Goal: Information Seeking & Learning: Check status

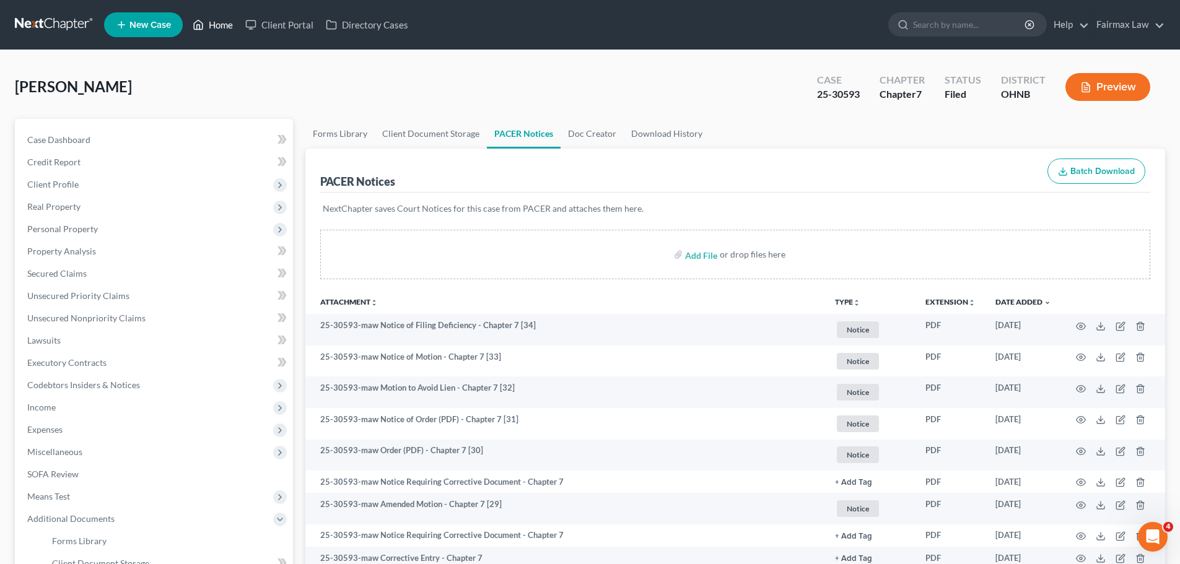
click at [227, 35] on link "Home" at bounding box center [212, 25] width 53 height 22
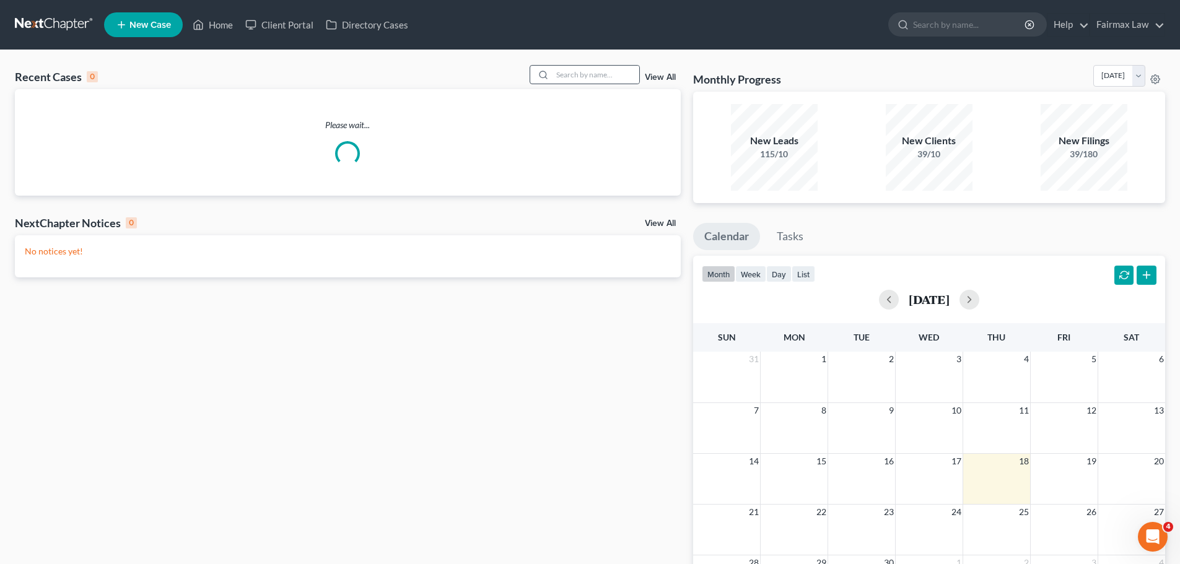
click at [590, 65] on div at bounding box center [585, 74] width 110 height 19
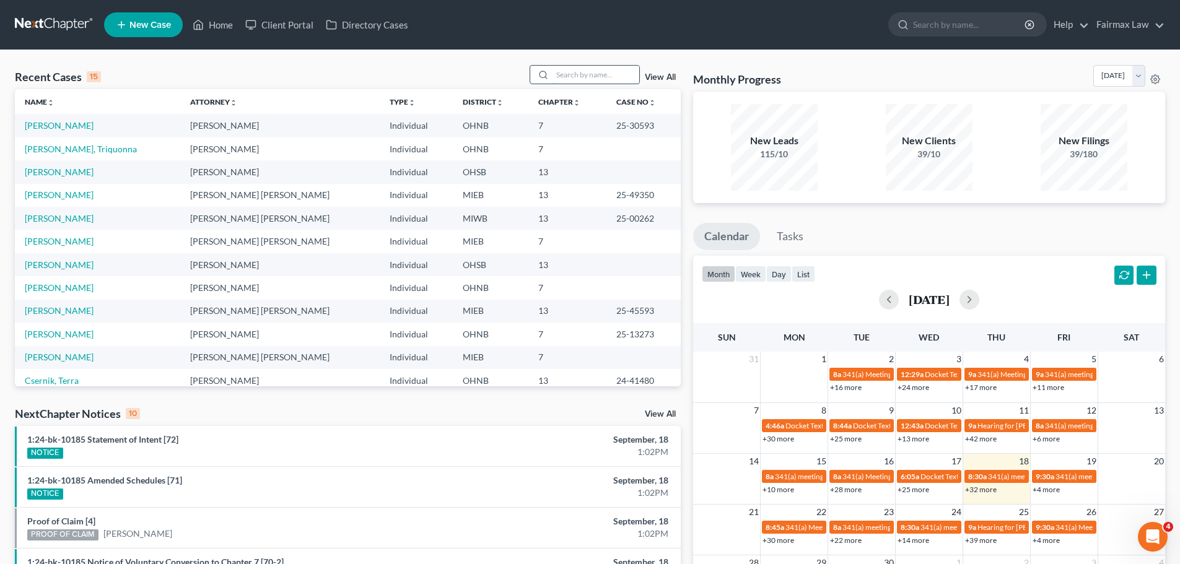
click at [607, 73] on input "search" at bounding box center [596, 75] width 87 height 18
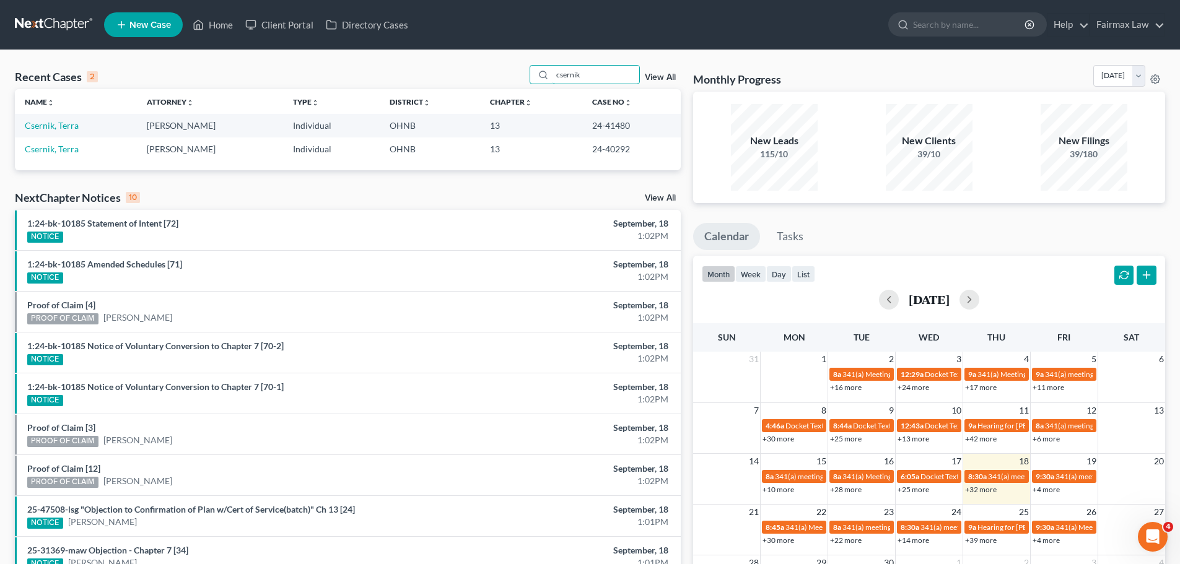
type input "csernik"
click at [64, 125] on link "Csernik, Terra" at bounding box center [52, 125] width 54 height 11
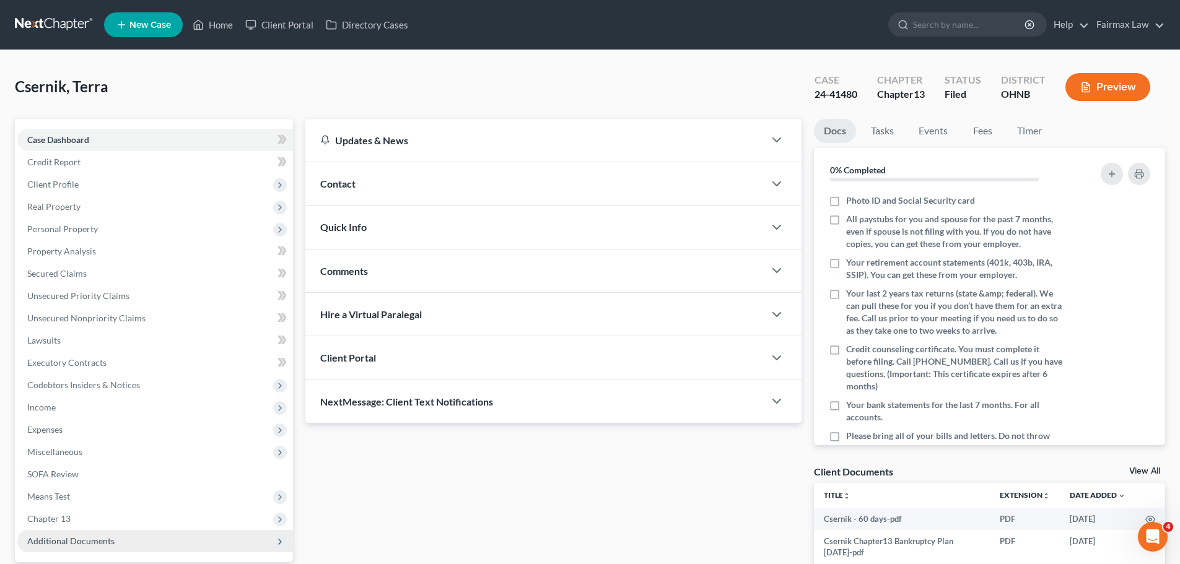
scroll to position [116, 0]
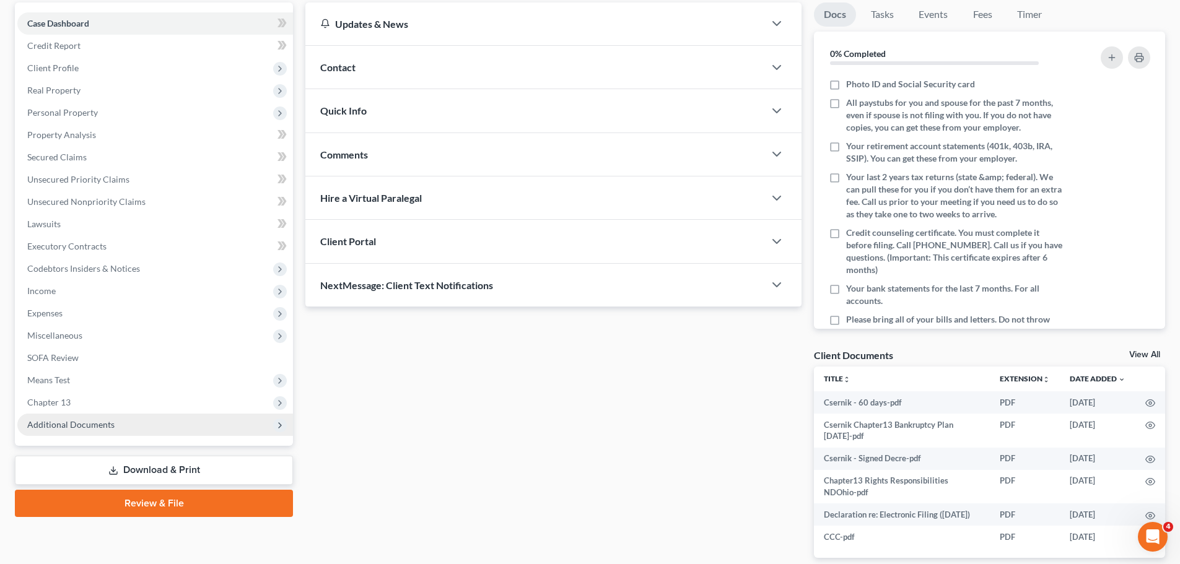
click at [112, 434] on span "Additional Documents" at bounding box center [155, 425] width 276 height 22
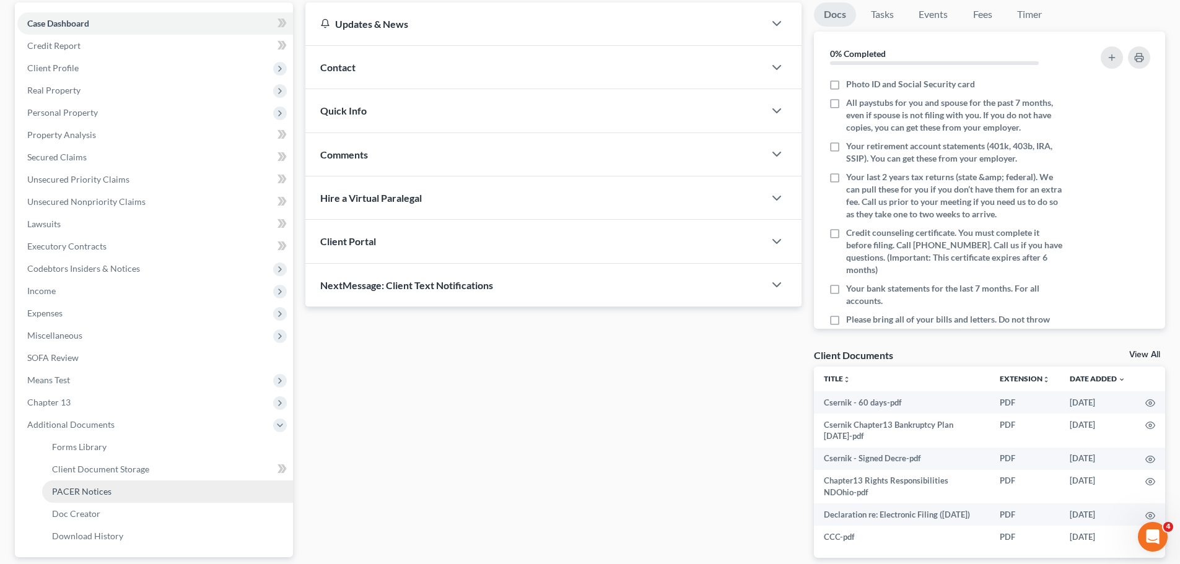
click at [102, 482] on link "PACER Notices" at bounding box center [167, 492] width 251 height 22
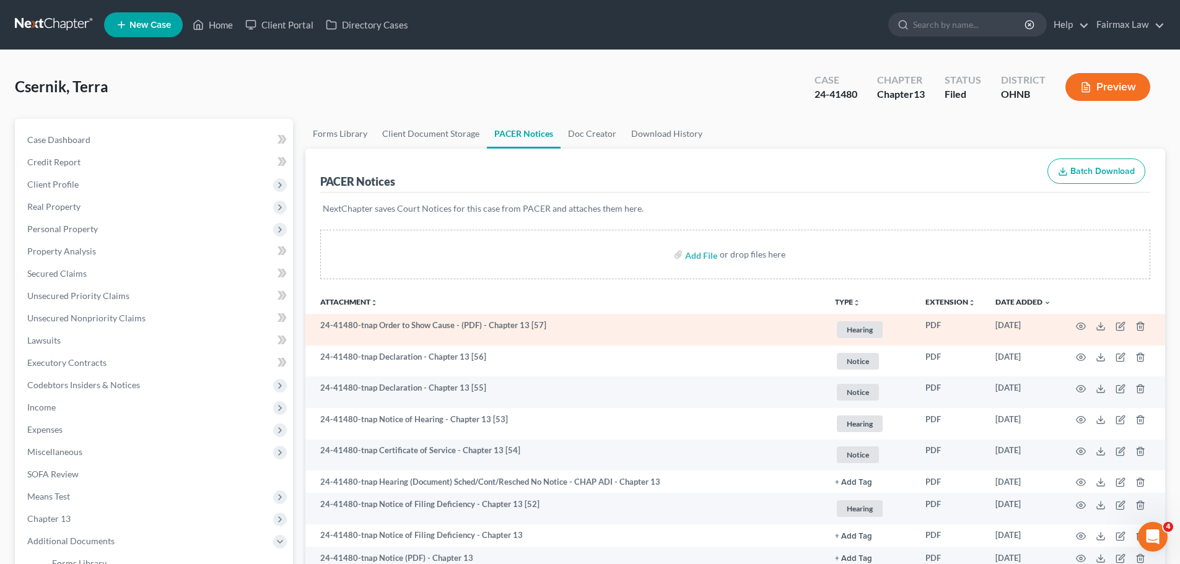
scroll to position [144, 0]
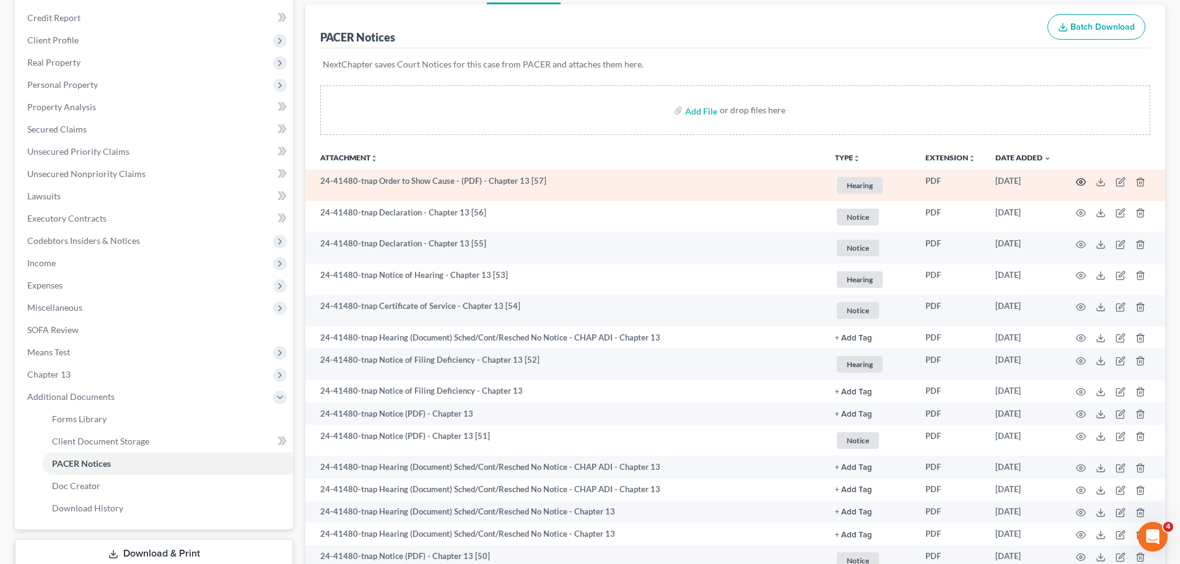
click at [1082, 178] on icon "button" at bounding box center [1081, 182] width 10 height 10
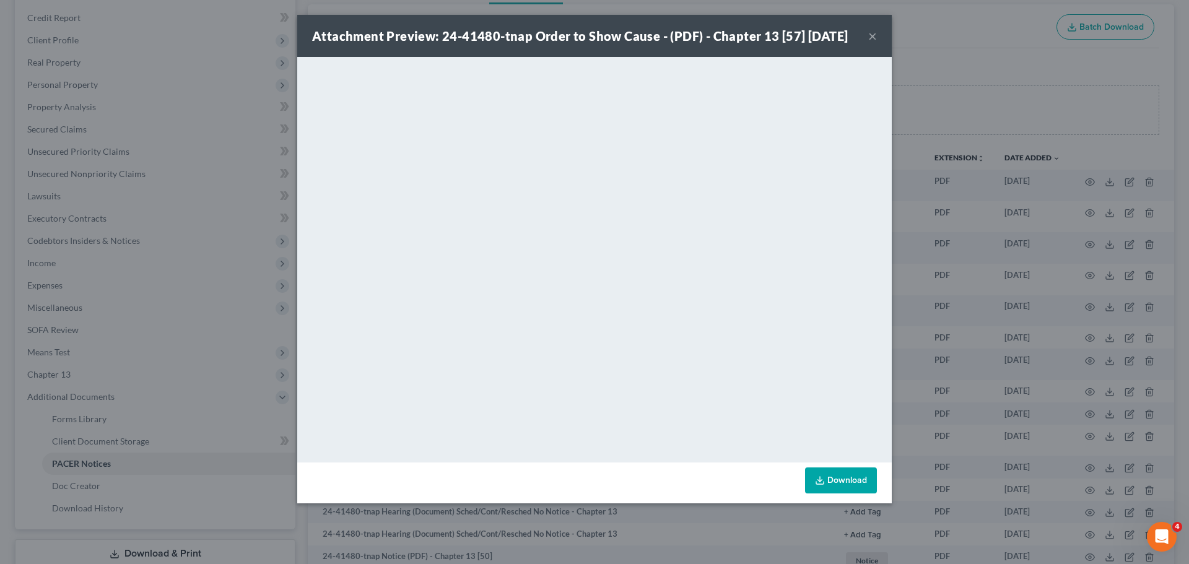
click at [935, 32] on div "Attachment Preview: 24-41480-tnap Order to Show Cause - (PDF) - Chapter 13 [57]…" at bounding box center [594, 282] width 1189 height 564
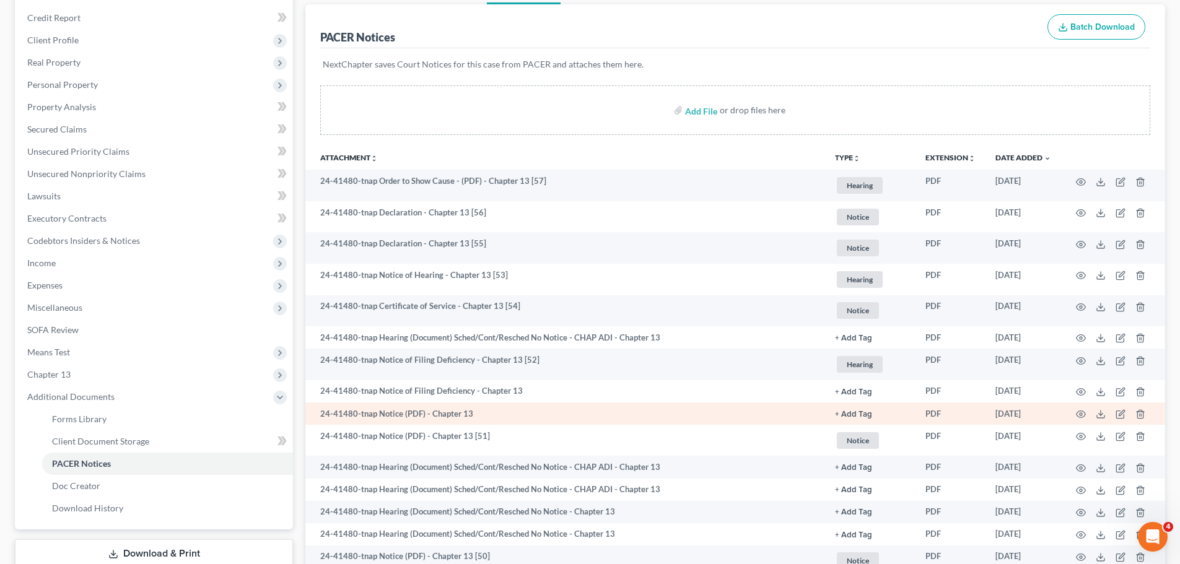
scroll to position [289, 0]
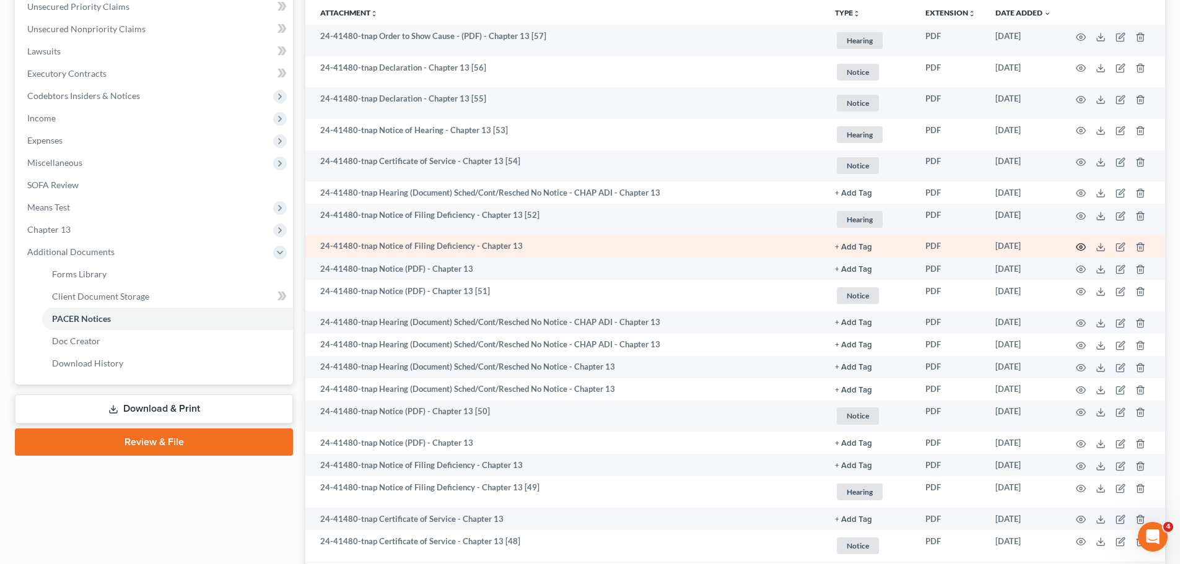
click at [1077, 245] on icon "button" at bounding box center [1081, 247] width 10 height 10
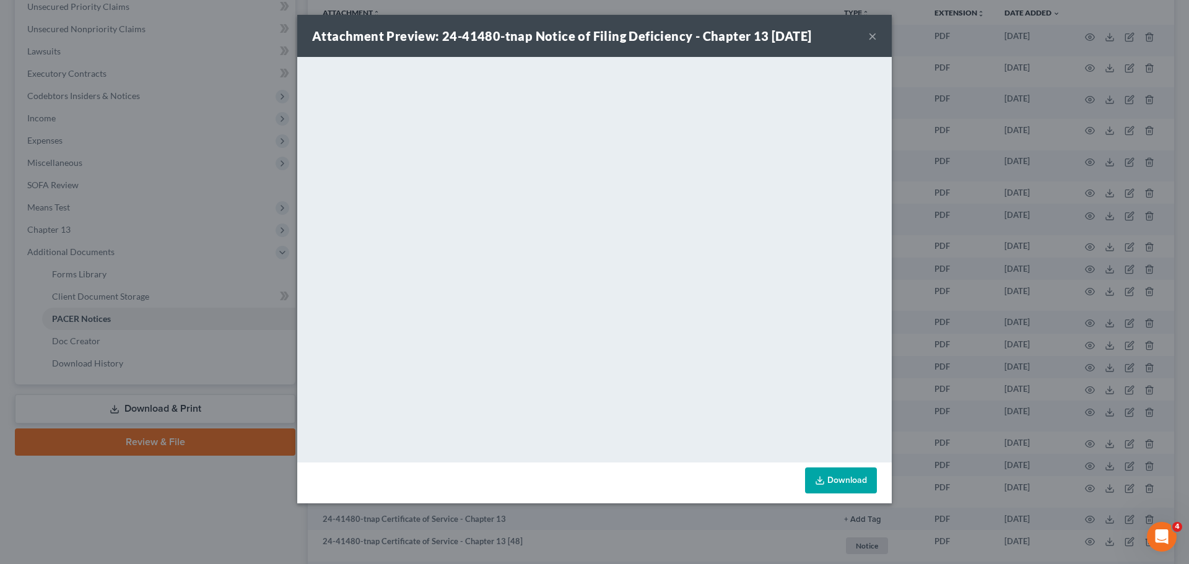
click at [1004, 188] on div "Attachment Preview: 24-41480-tnap Notice of Filing Deficiency - Chapter 13 [DAT…" at bounding box center [594, 282] width 1189 height 564
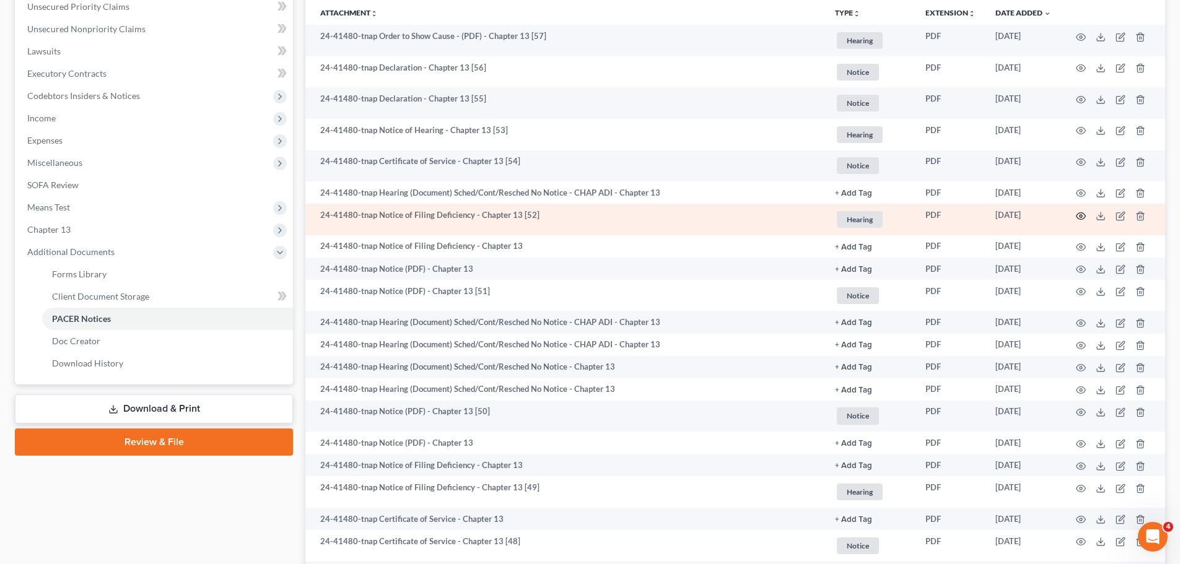
click at [1079, 219] on icon "button" at bounding box center [1081, 216] width 10 height 10
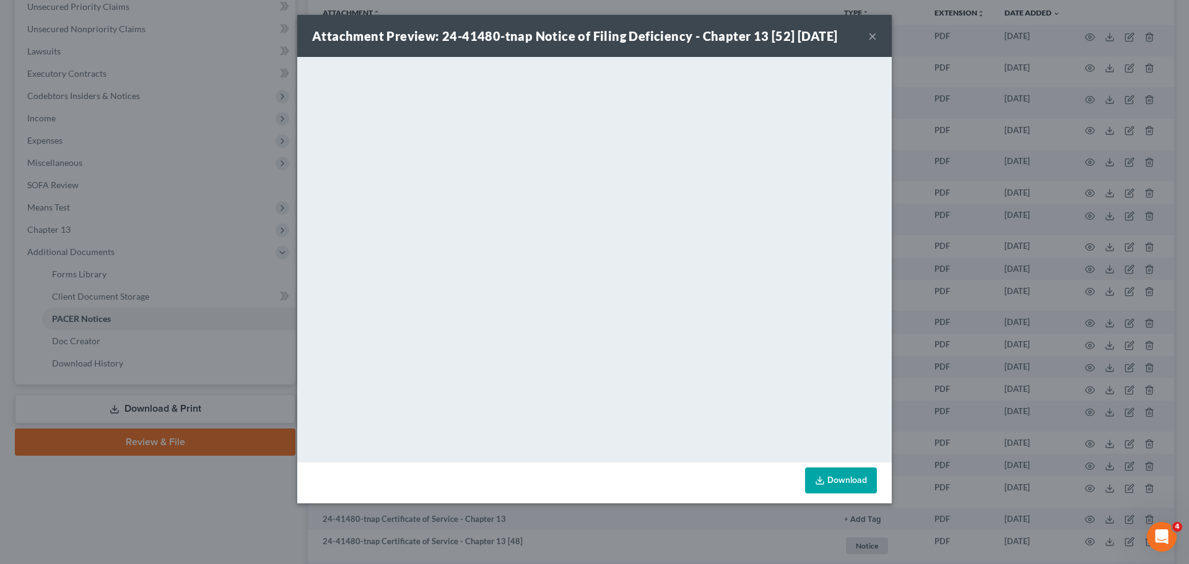
click at [932, 214] on div "Attachment Preview: 24-41480-tnap Notice of Filing Deficiency - Chapter 13 [52]…" at bounding box center [594, 282] width 1189 height 564
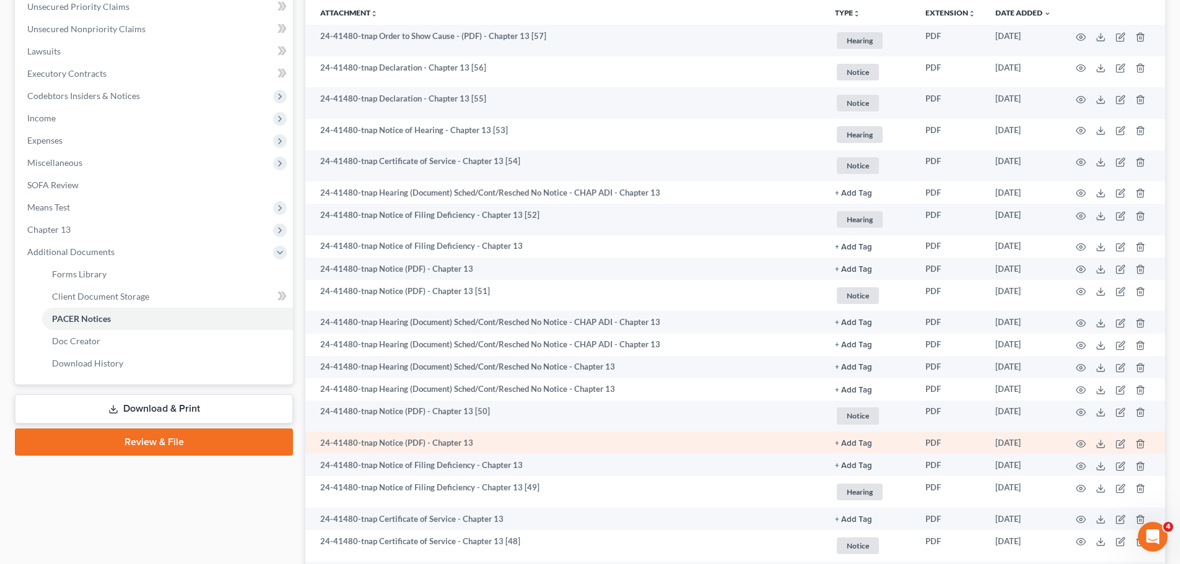
scroll to position [434, 0]
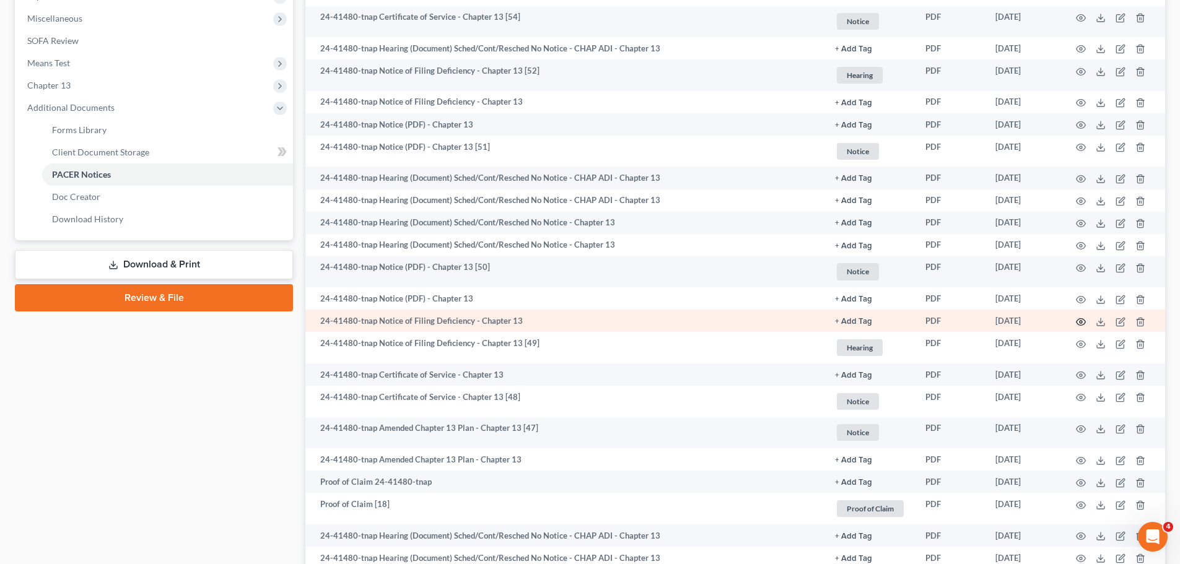
click at [1082, 322] on icon "button" at bounding box center [1081, 322] width 10 height 10
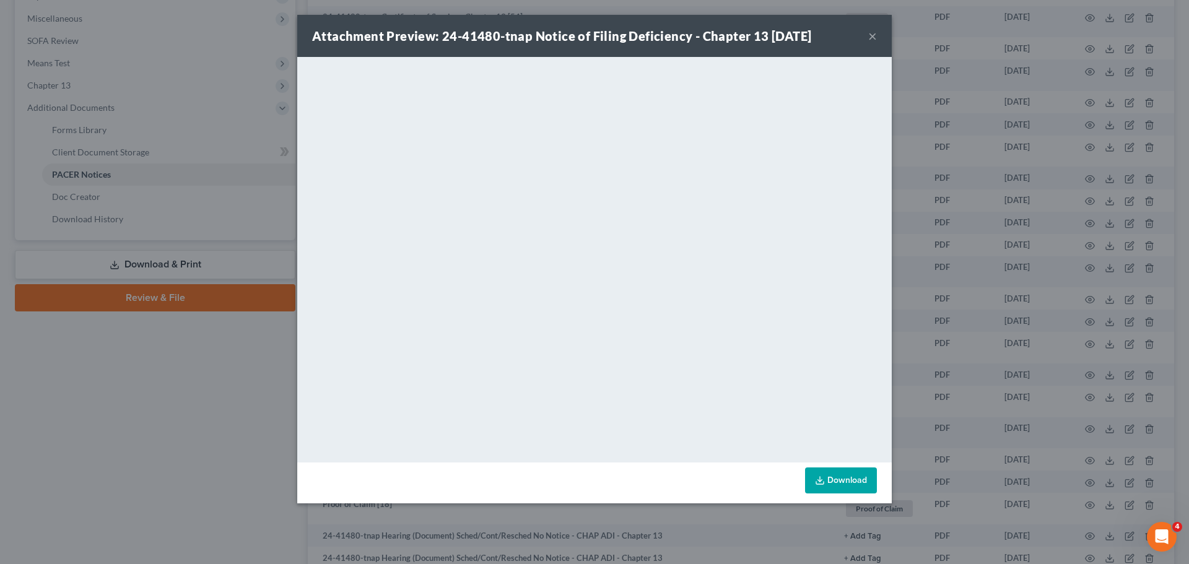
click at [1038, 287] on div "Attachment Preview: 24-41480-tnap Notice of Filing Deficiency - Chapter 13 [DAT…" at bounding box center [594, 282] width 1189 height 564
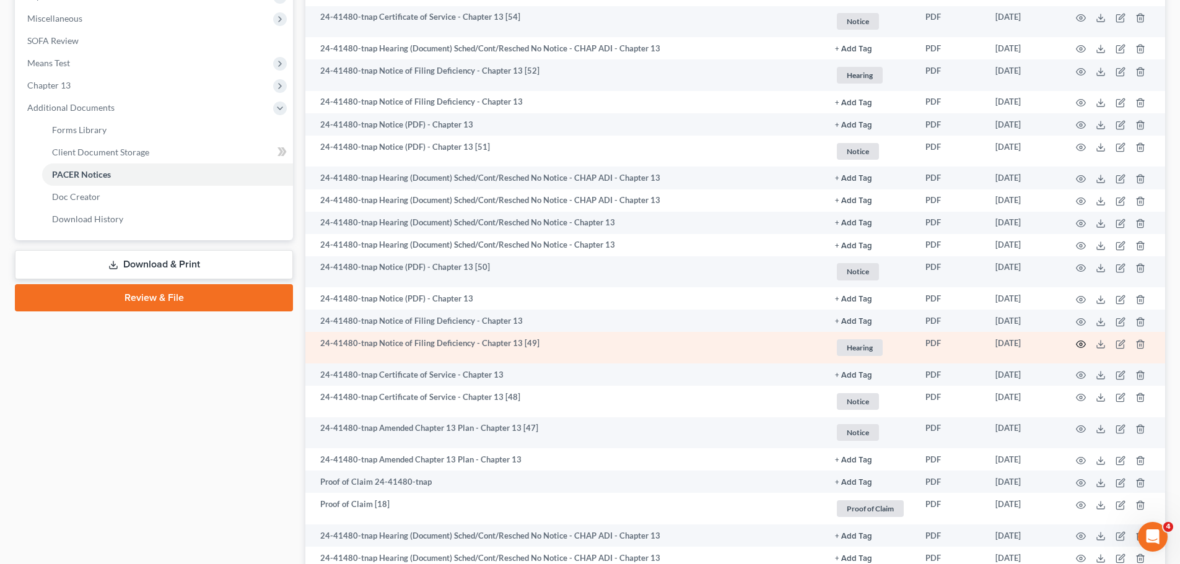
click at [1080, 339] on icon "button" at bounding box center [1081, 344] width 10 height 10
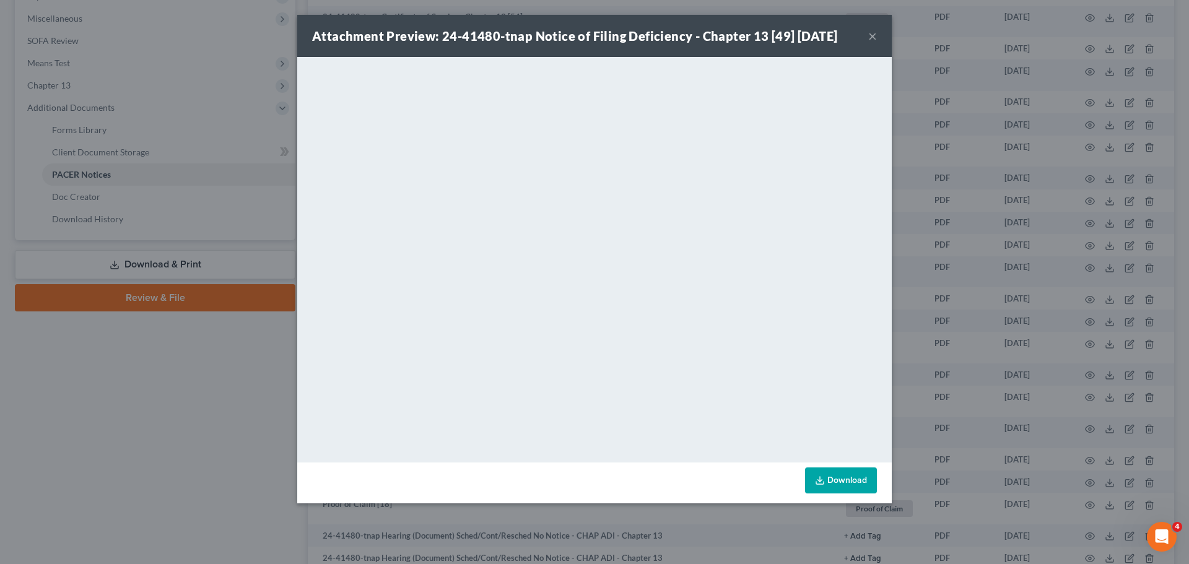
click at [928, 226] on div "Attachment Preview: 24-41480-tnap Notice of Filing Deficiency - Chapter 13 [49]…" at bounding box center [594, 282] width 1189 height 564
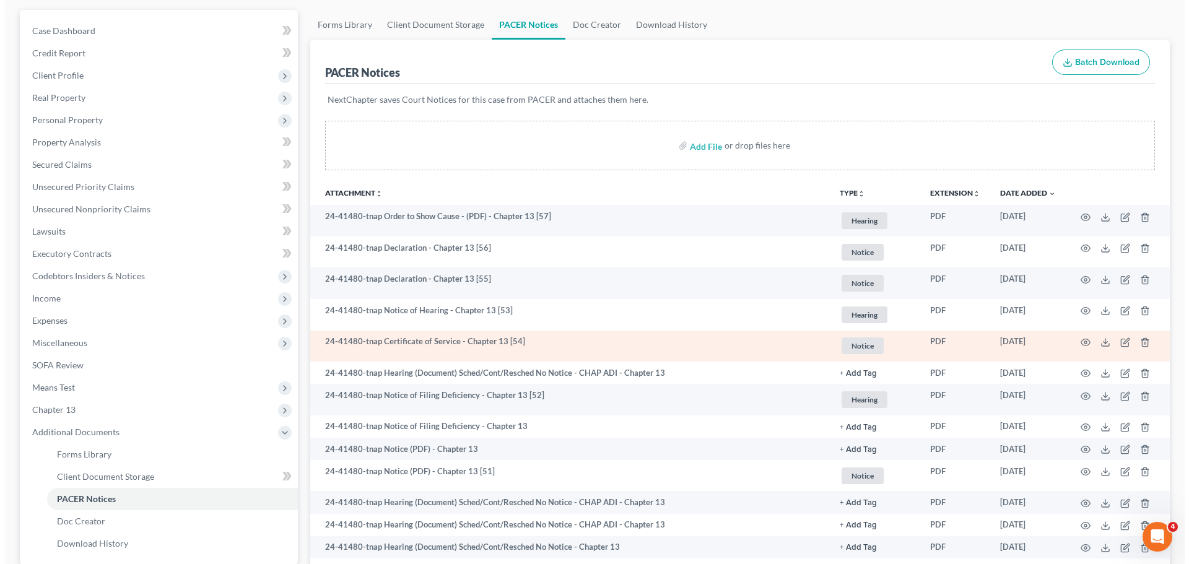
scroll to position [144, 0]
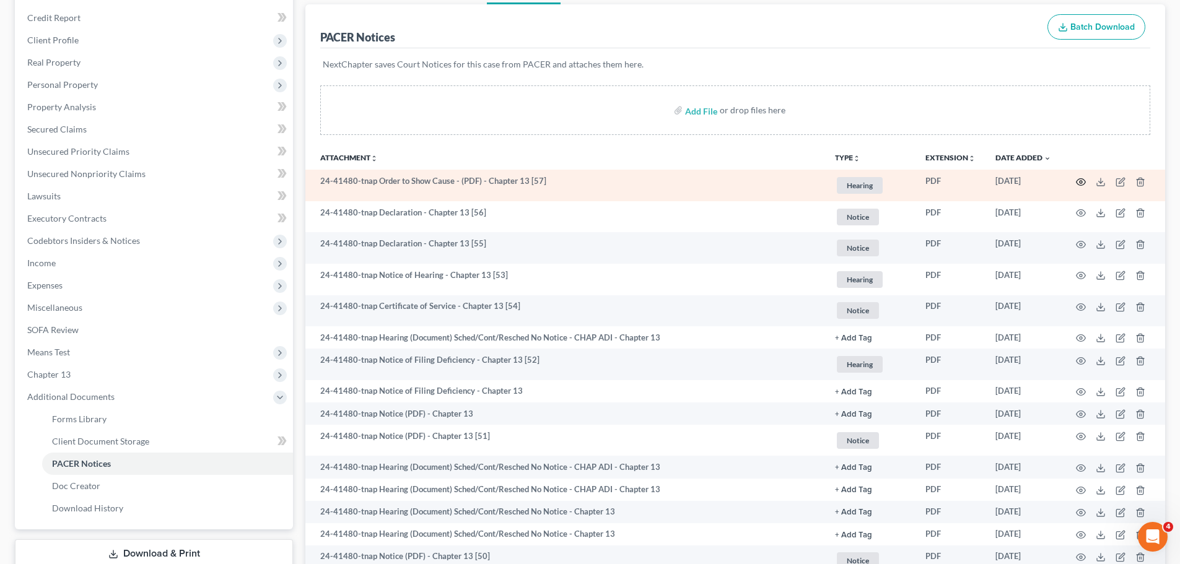
click at [1076, 179] on icon "button" at bounding box center [1081, 182] width 10 height 10
